Goal: Complete application form: Complete application form

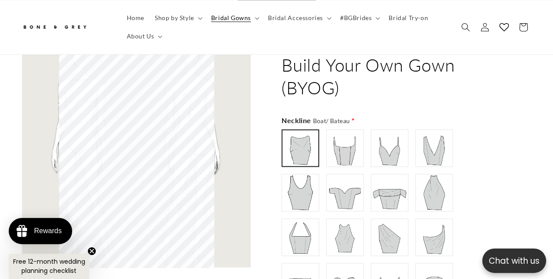
scroll to position [0, 363]
click at [342, 153] on img at bounding box center [344, 148] width 35 height 35
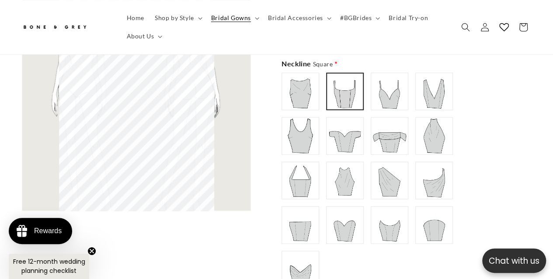
scroll to position [612, 0]
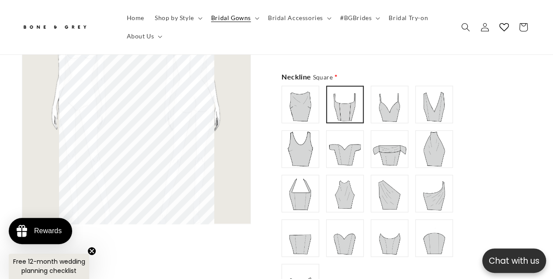
click at [291, 239] on img at bounding box center [300, 238] width 35 height 35
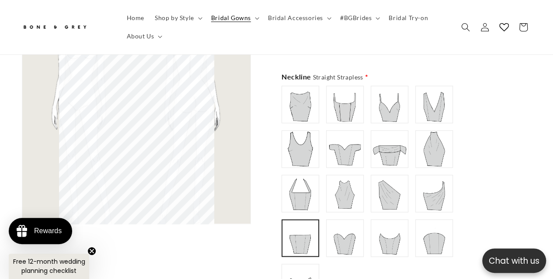
click at [396, 238] on img at bounding box center [389, 238] width 35 height 35
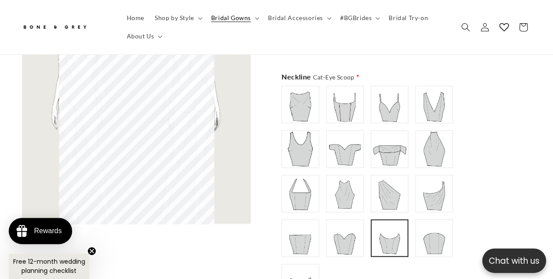
click at [437, 234] on img at bounding box center [433, 238] width 35 height 35
click at [338, 238] on img at bounding box center [344, 238] width 35 height 35
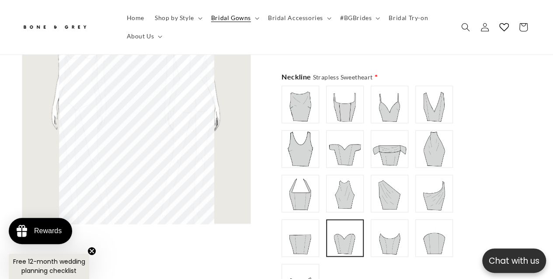
type input "**********"
click at [444, 236] on img at bounding box center [433, 238] width 35 height 35
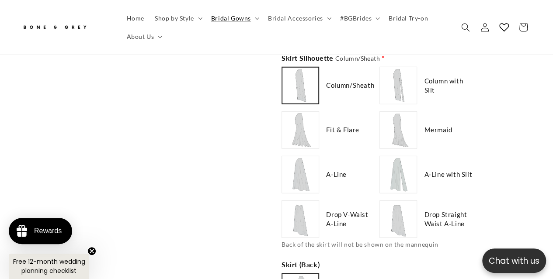
scroll to position [1179, 0]
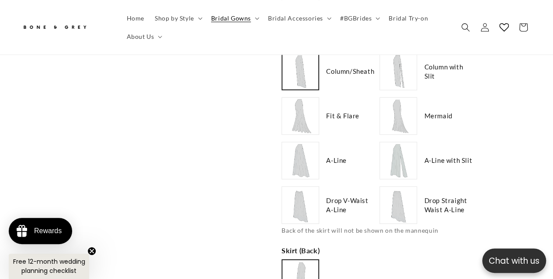
click at [451, 196] on span "Drop Straight Waist A-Line" at bounding box center [449, 205] width 50 height 18
click at [409, 203] on img at bounding box center [397, 205] width 35 height 35
type input "**********"
click at [296, 78] on img at bounding box center [300, 71] width 35 height 35
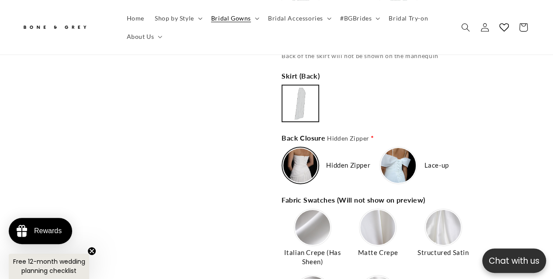
scroll to position [0, 0]
type input "*******"
click at [406, 167] on img at bounding box center [397, 165] width 35 height 35
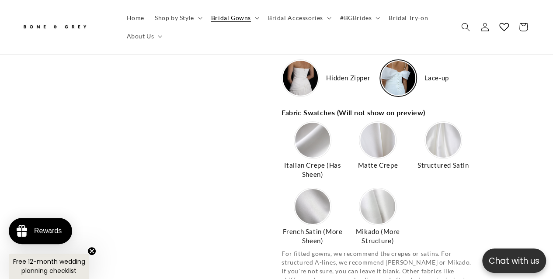
scroll to position [0, 182]
type input "**********"
click at [446, 146] on img at bounding box center [442, 140] width 35 height 35
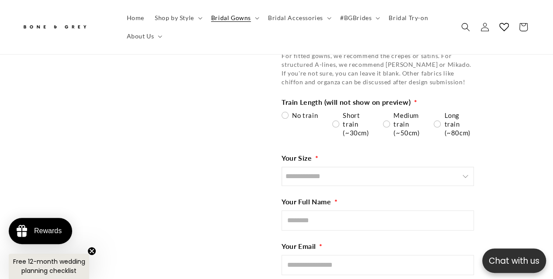
scroll to position [1658, 0]
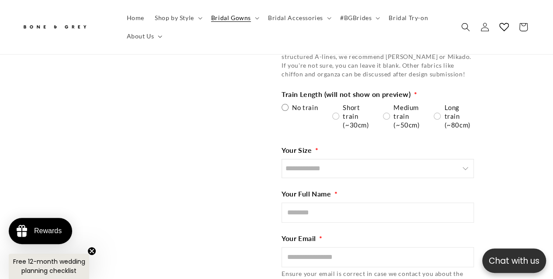
type input "********"
click at [283, 104] on div "No train" at bounding box center [299, 107] width 36 height 9
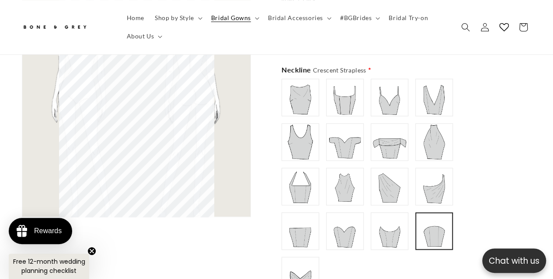
scroll to position [595, 0]
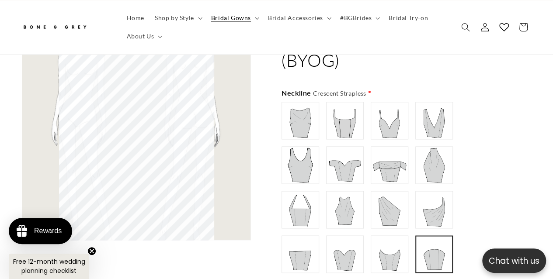
type input "******"
click at [345, 119] on img at bounding box center [344, 120] width 35 height 35
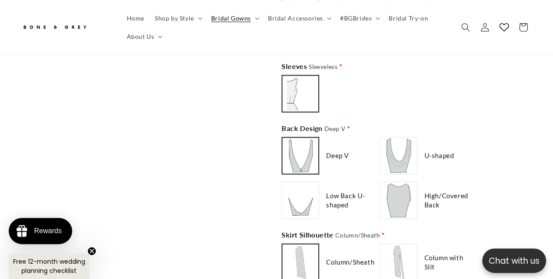
scroll to position [0, 182]
click at [439, 187] on div "High/Covered Back" at bounding box center [426, 201] width 94 height 38
click at [439, 196] on span "High/Covered Back" at bounding box center [449, 200] width 50 height 18
click at [391, 200] on img at bounding box center [397, 200] width 35 height 35
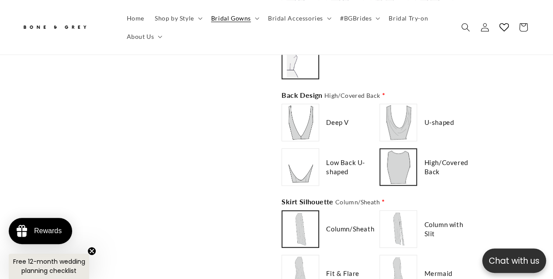
scroll to position [1018, 0]
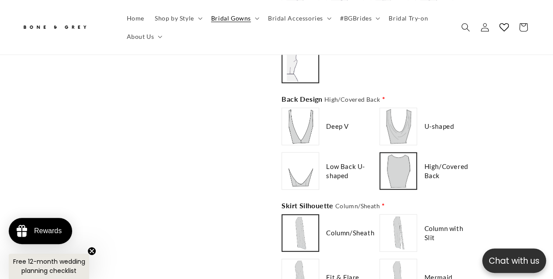
click at [339, 164] on span "Low Back U-shaped" at bounding box center [351, 171] width 50 height 18
click at [297, 172] on img at bounding box center [300, 171] width 35 height 35
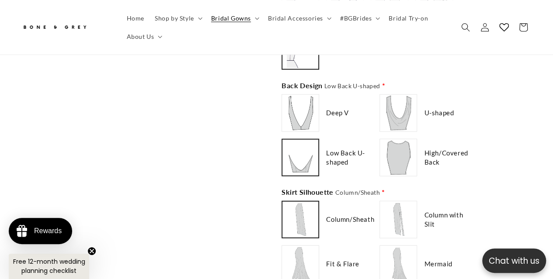
scroll to position [0, 182]
type input "********"
click at [400, 107] on img at bounding box center [397, 113] width 35 height 35
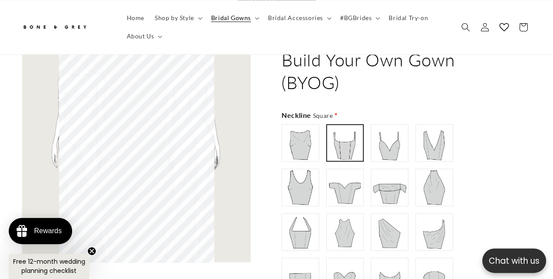
scroll to position [0, 0]
